Goal: Unclear

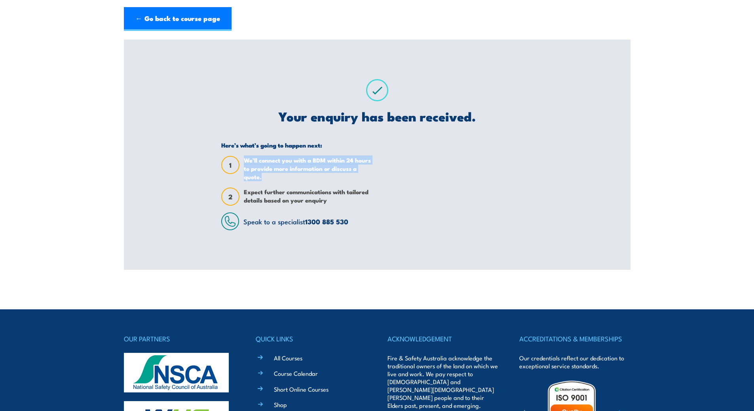
drag, startPoint x: 243, startPoint y: 158, endPoint x: 297, endPoint y: 180, distance: 58.1
click at [297, 180] on div "1 We’ll connect you with a BDM within 24 hours to provide more information or d…" at bounding box center [296, 168] width 150 height 25
drag, startPoint x: 283, startPoint y: 188, endPoint x: 247, endPoint y: 186, distance: 35.3
click at [277, 189] on span "Expect further communications with tailored details based on your enquiry" at bounding box center [307, 197] width 127 height 18
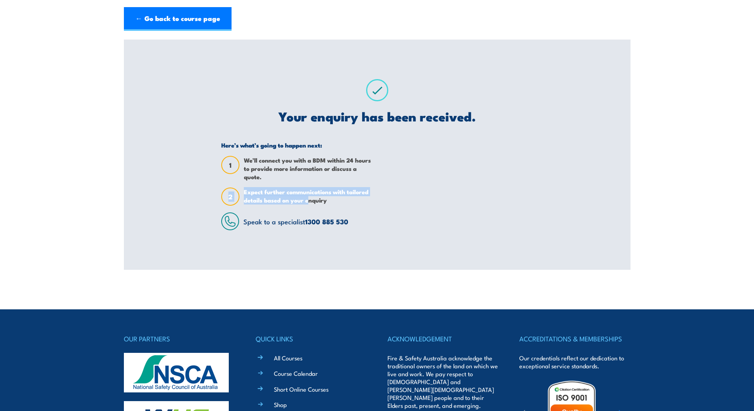
drag, startPoint x: 227, startPoint y: 185, endPoint x: 308, endPoint y: 208, distance: 84.6
click at [308, 208] on div "Here’s what’s going to happen next: 1 We’ll connect you with a BDM within 24 ho…" at bounding box center [296, 185] width 150 height 89
click at [310, 208] on div "Here’s what’s going to happen next: 1 We’ll connect you with a BDM within 24 ho…" at bounding box center [296, 185] width 150 height 89
